Goal: Find specific page/section: Find specific page/section

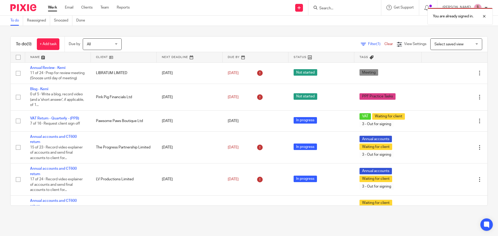
click at [333, 9] on div "You are already signed in." at bounding box center [371, 15] width 244 height 20
click at [484, 17] on div at bounding box center [480, 16] width 14 height 6
click at [347, 9] on input "Search" at bounding box center [342, 8] width 47 height 5
paste input "[PERSON_NAME]"
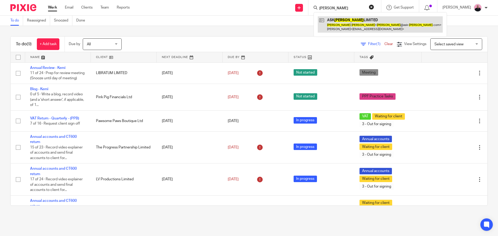
type input "[PERSON_NAME]"
click at [355, 22] on link at bounding box center [380, 24] width 125 height 16
